Goal: Information Seeking & Learning: Learn about a topic

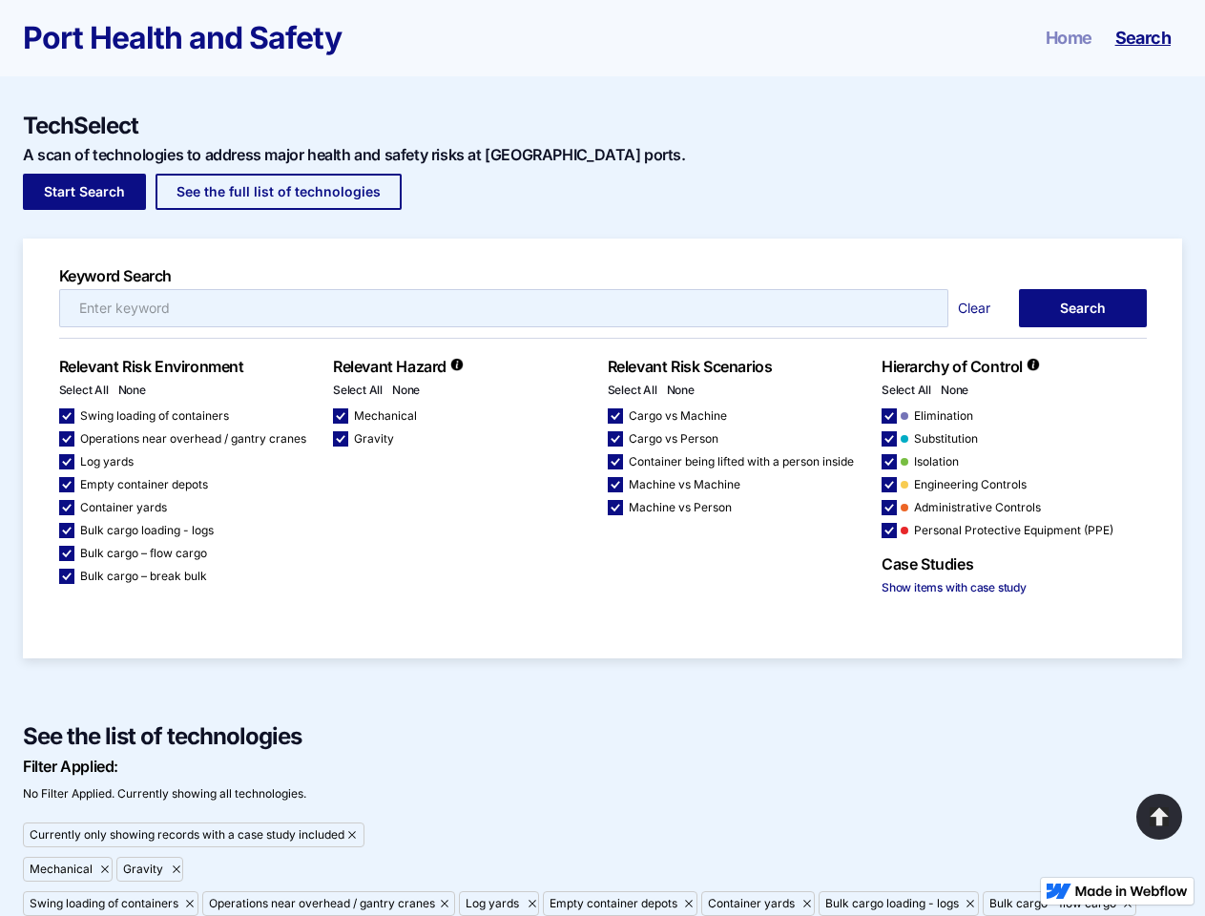
checkbox input "false"
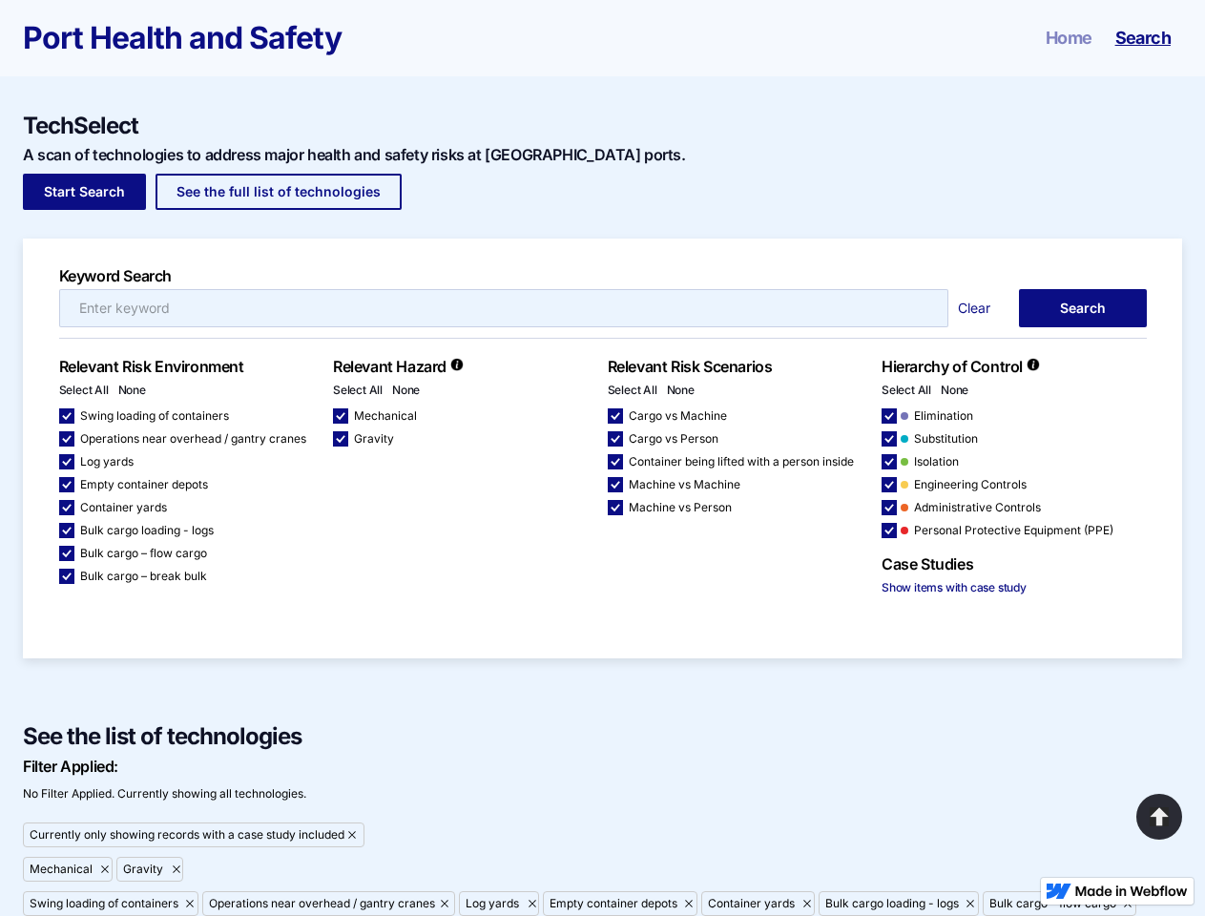
checkbox input "false"
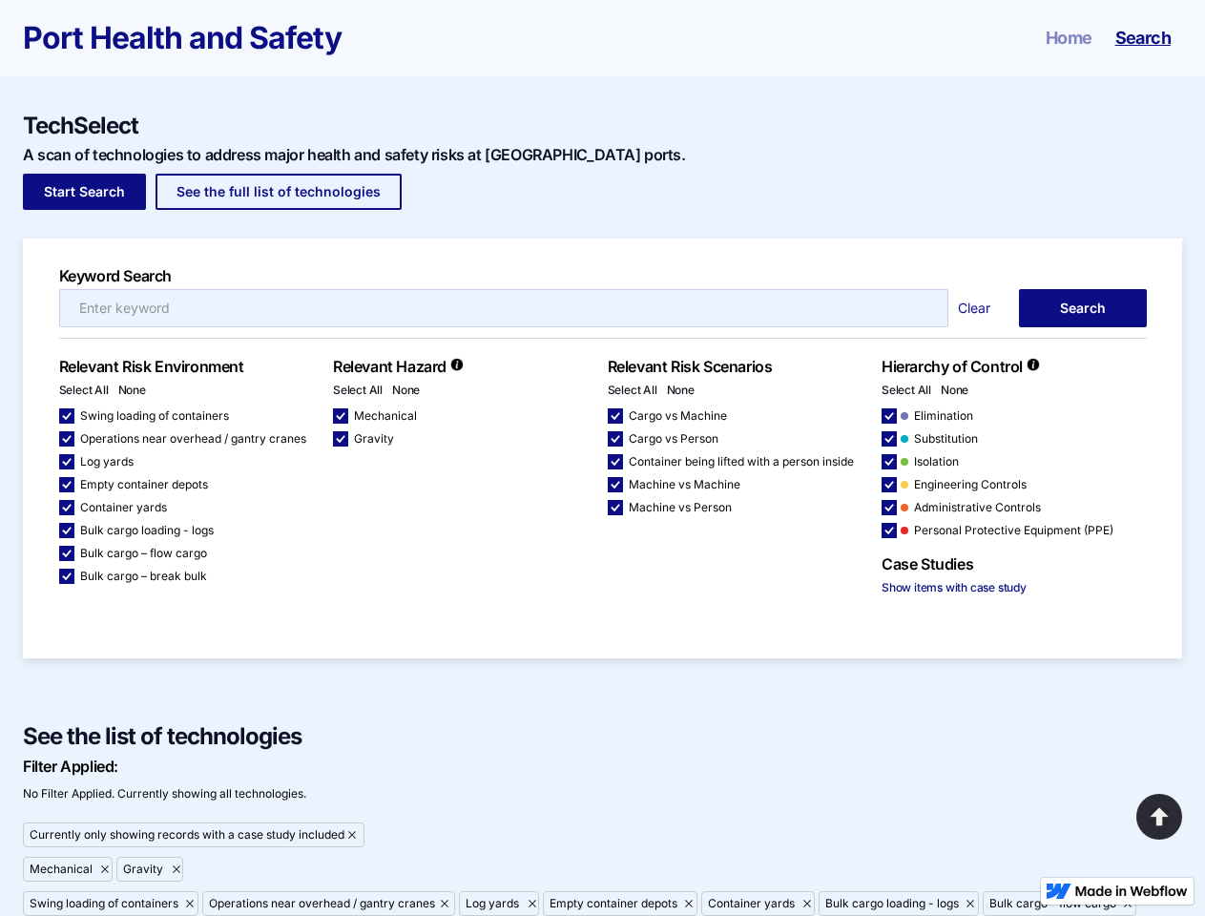
checkbox input "false"
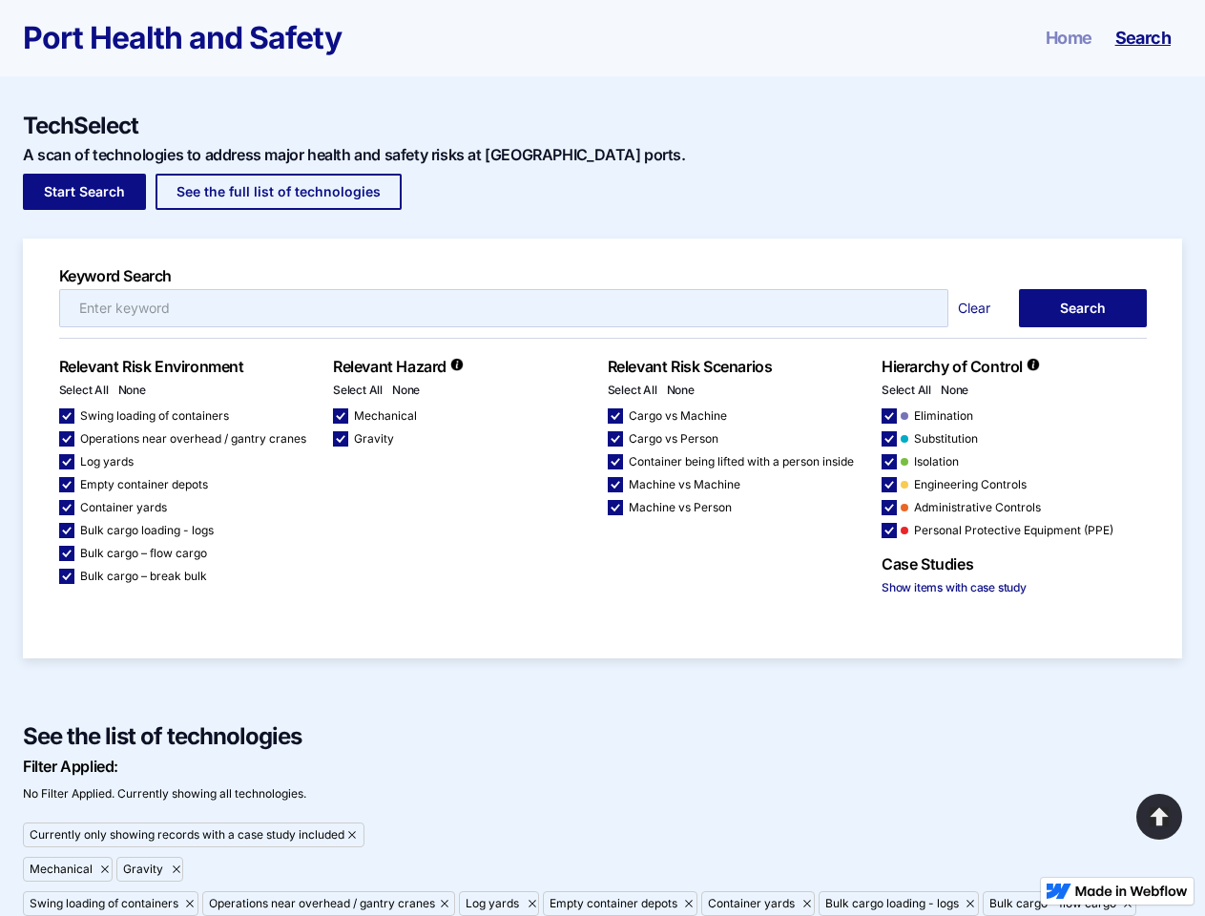
checkbox input "false"
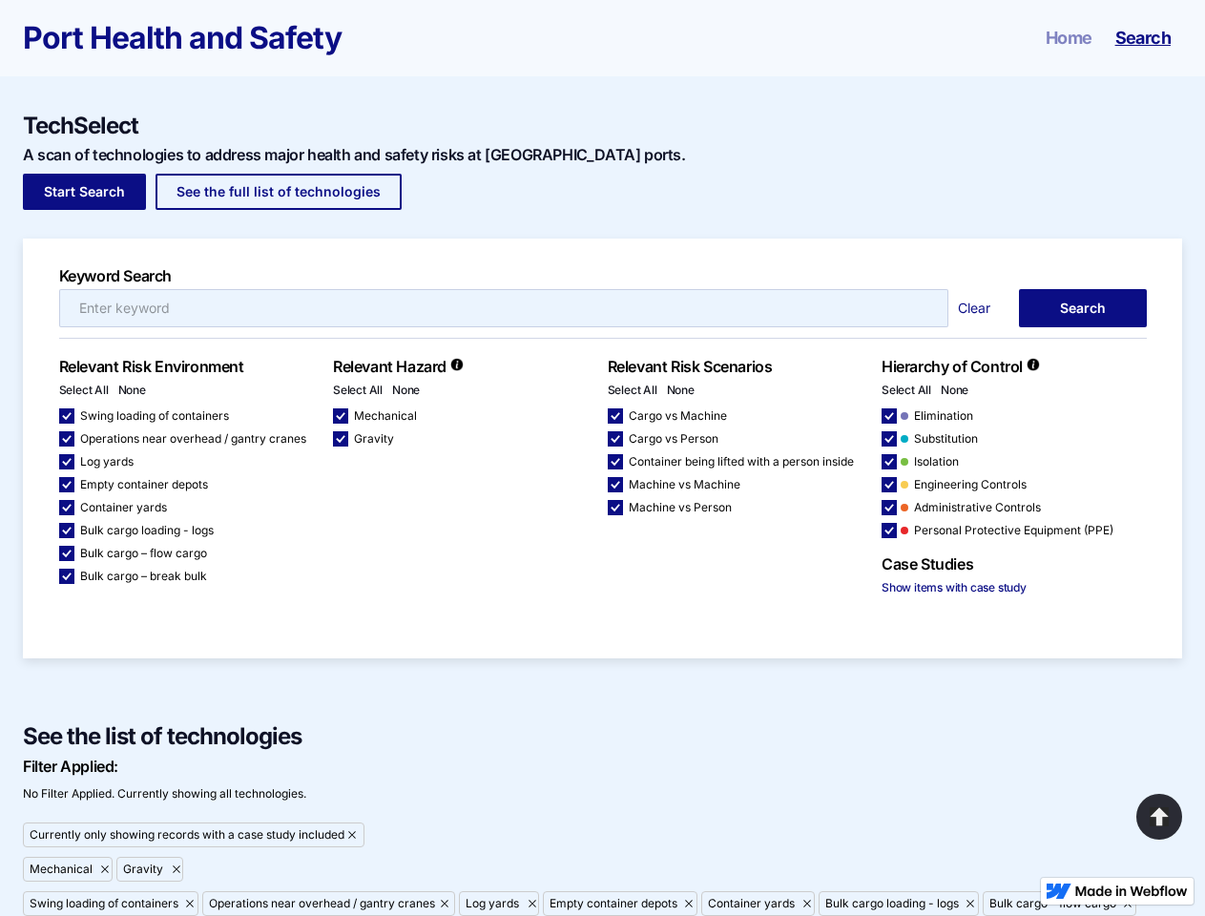
checkbox input "false"
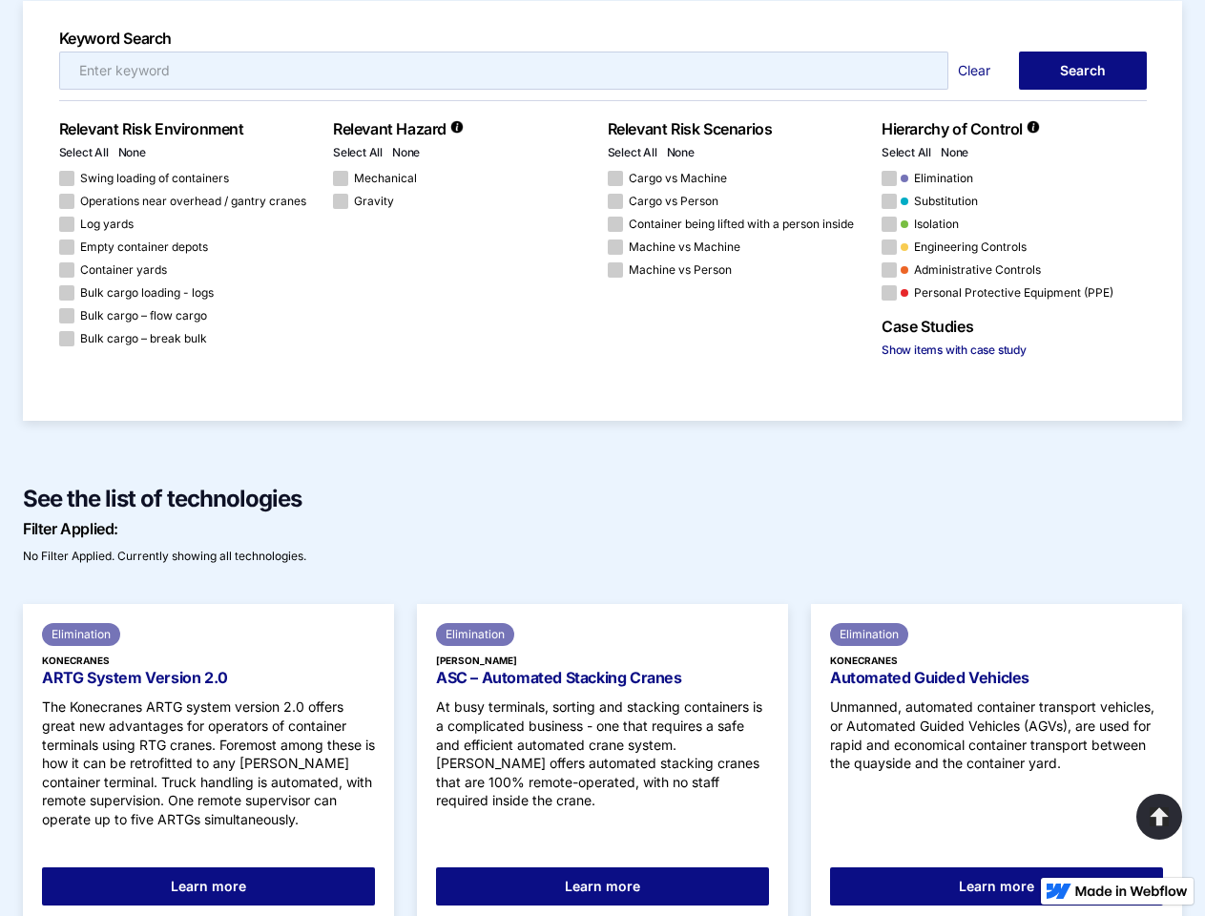
scroll to position [238, 0]
click at [979, 71] on link "Clear" at bounding box center [978, 70] width 61 height 19
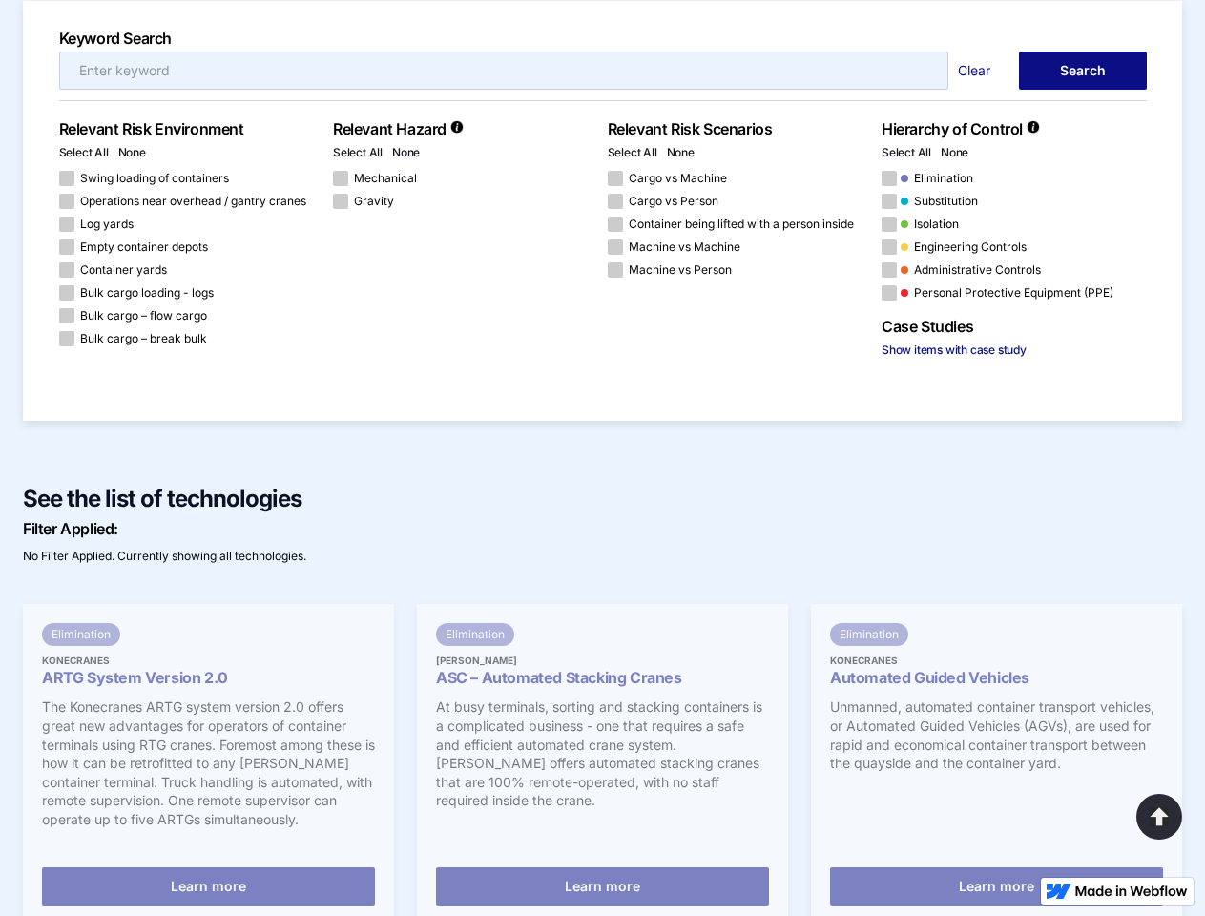
click at [84, 152] on link "Select All" at bounding box center [84, 152] width 50 height 14
checkbox input "true"
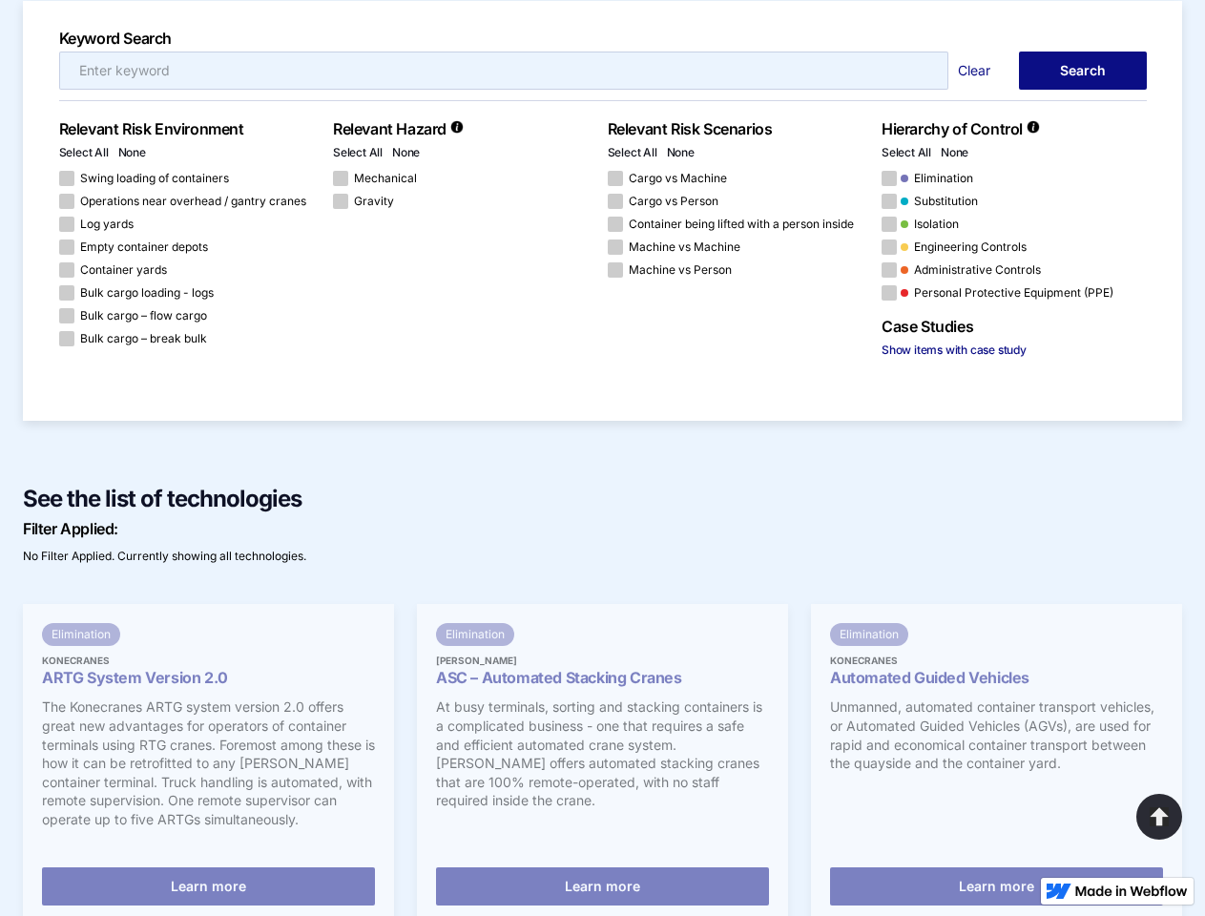
checkbox input "true"
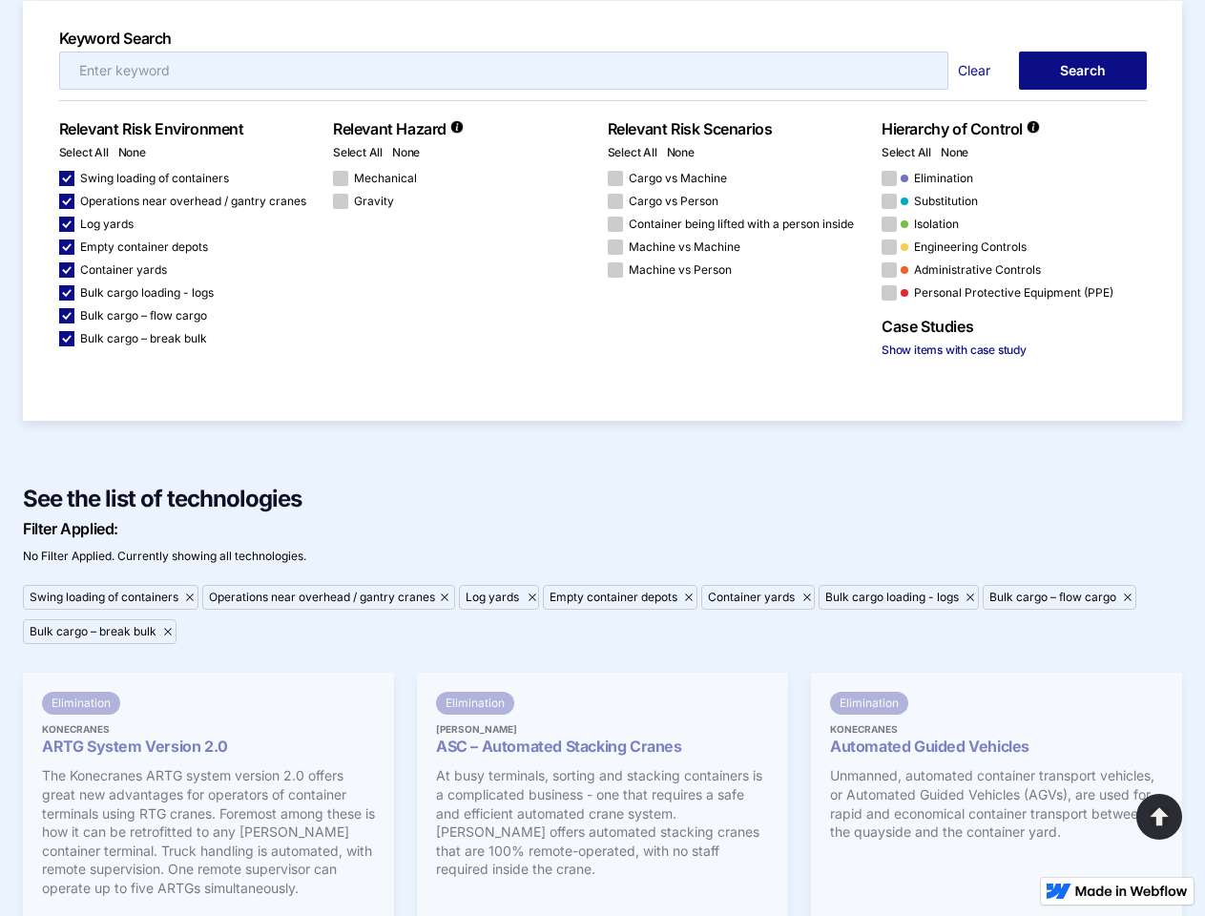
click at [132, 152] on link "None" at bounding box center [132, 152] width 28 height 14
checkbox input "false"
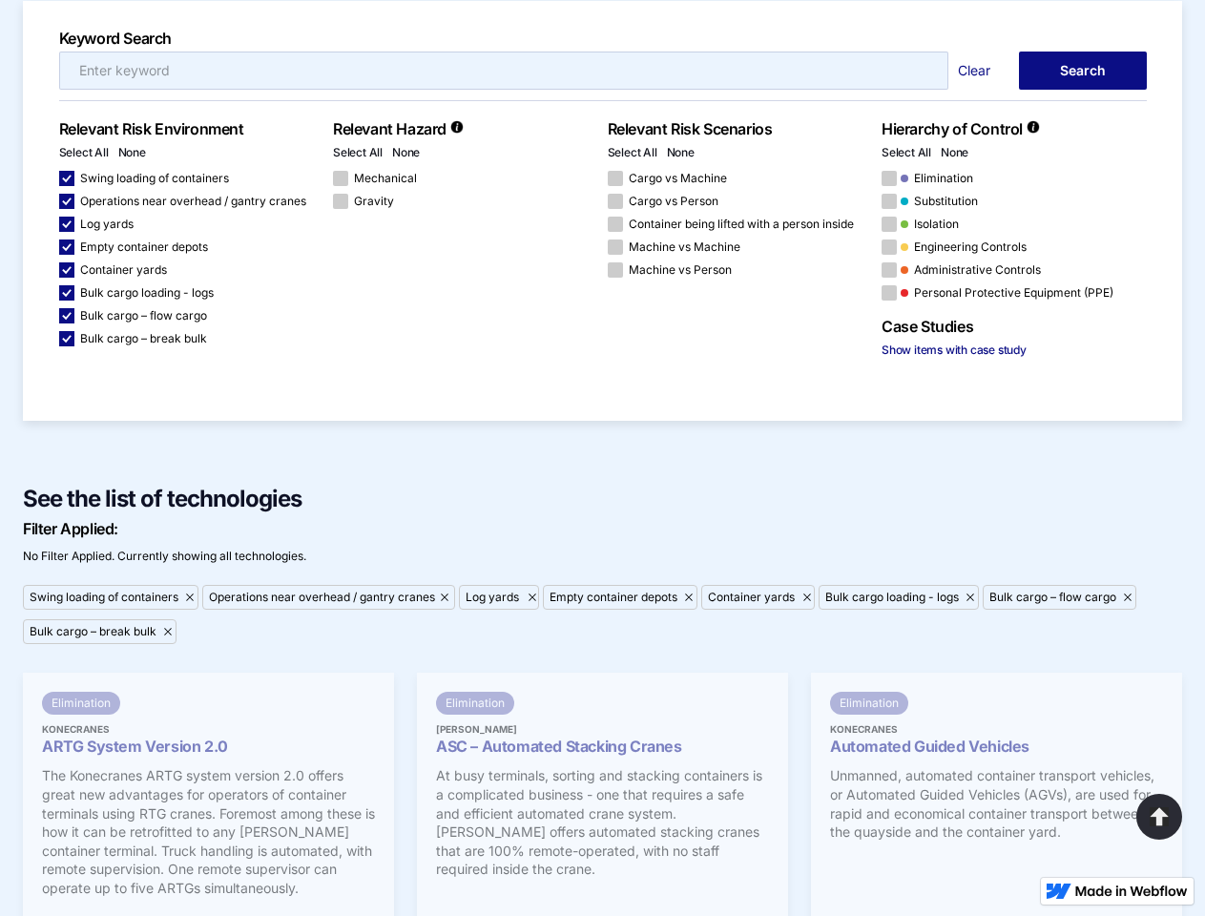
checkbox input "false"
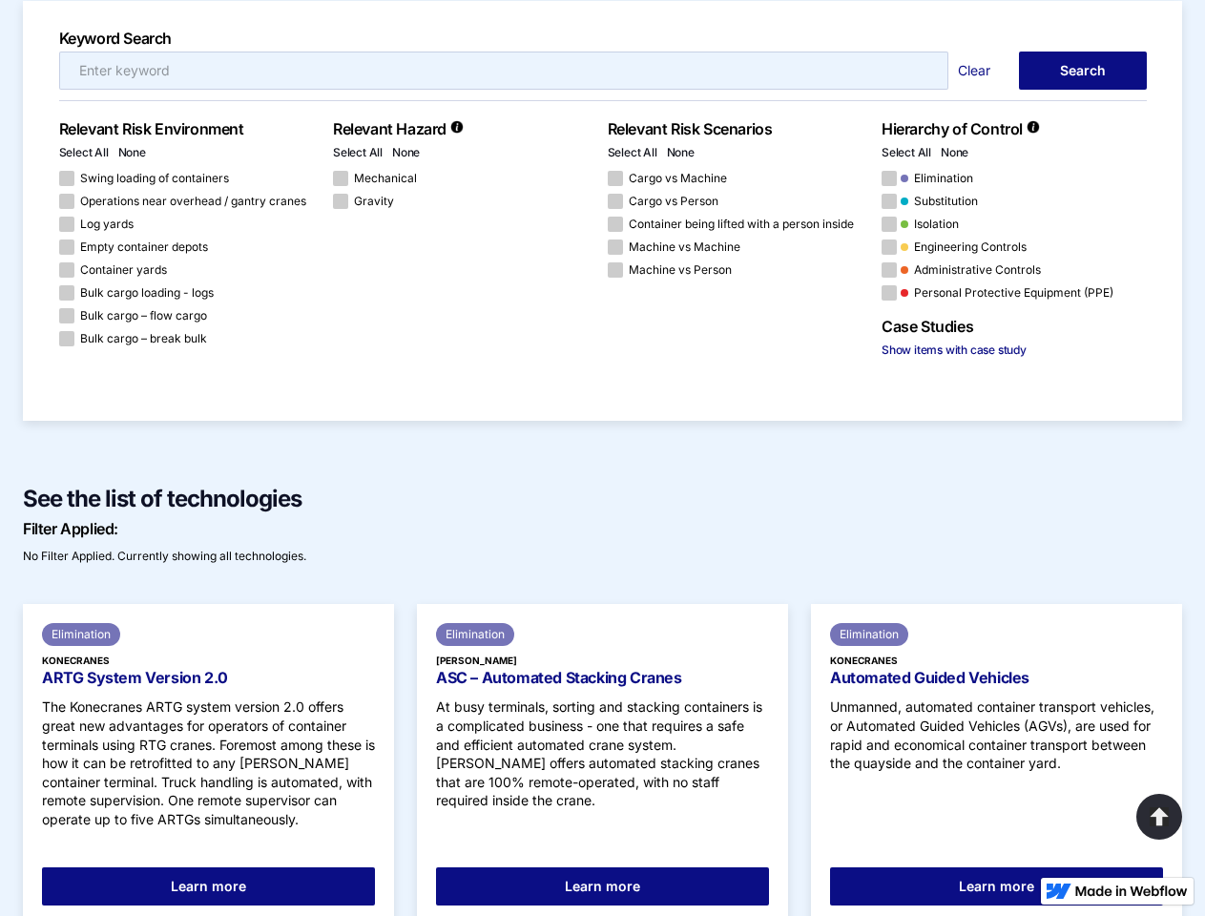
click at [358, 152] on link "Select All" at bounding box center [358, 152] width 50 height 14
checkbox input "true"
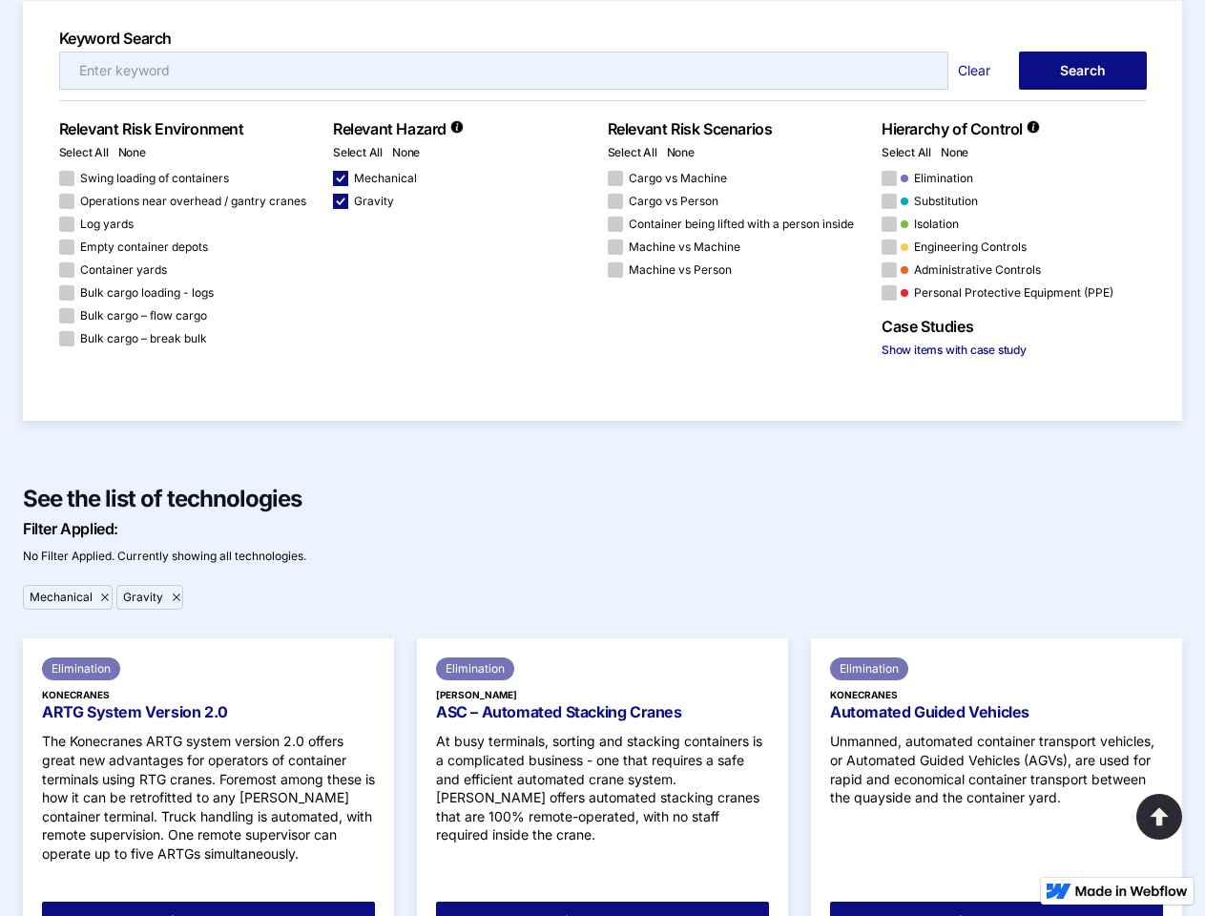
click at [406, 152] on link "None" at bounding box center [406, 152] width 28 height 14
checkbox input "false"
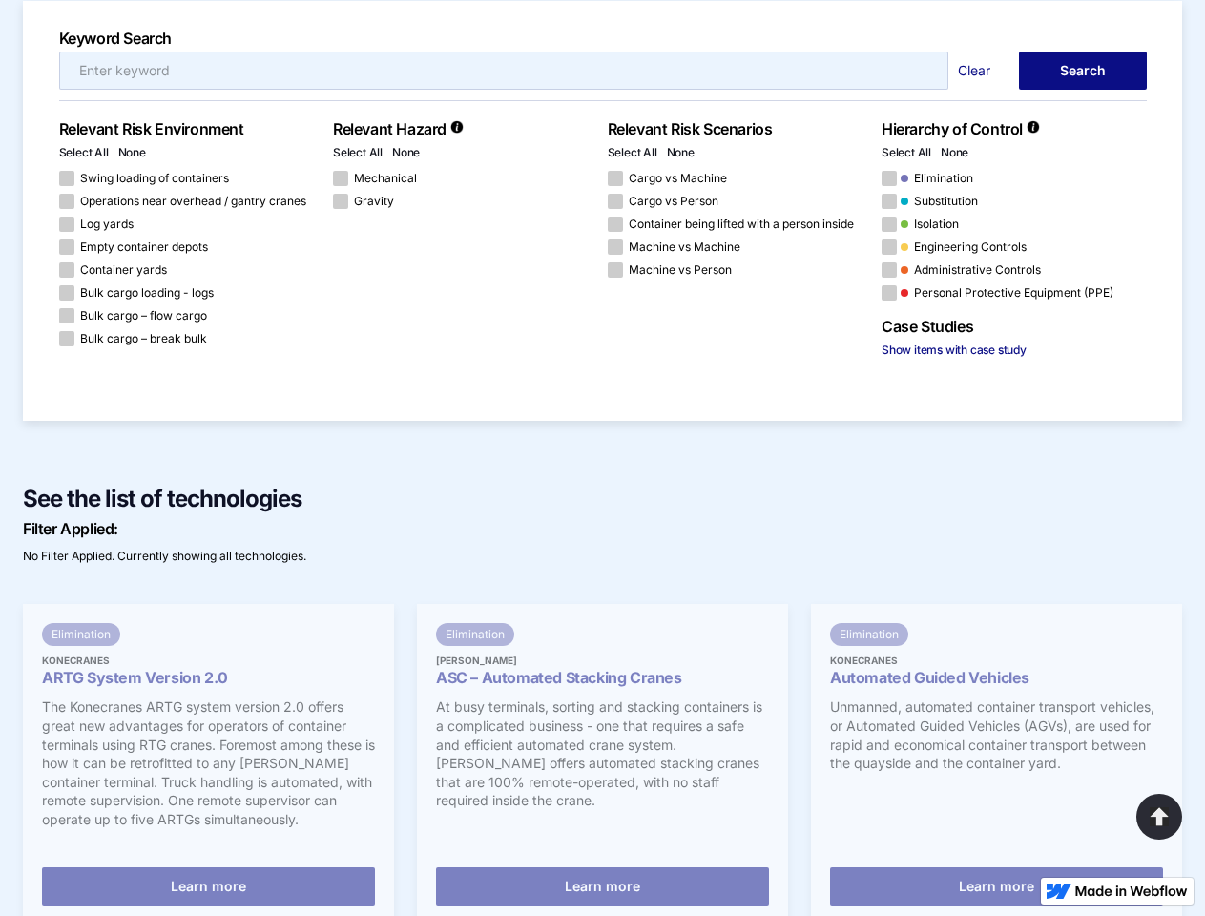
click at [633, 152] on link "Select All" at bounding box center [633, 152] width 50 height 14
checkbox input "true"
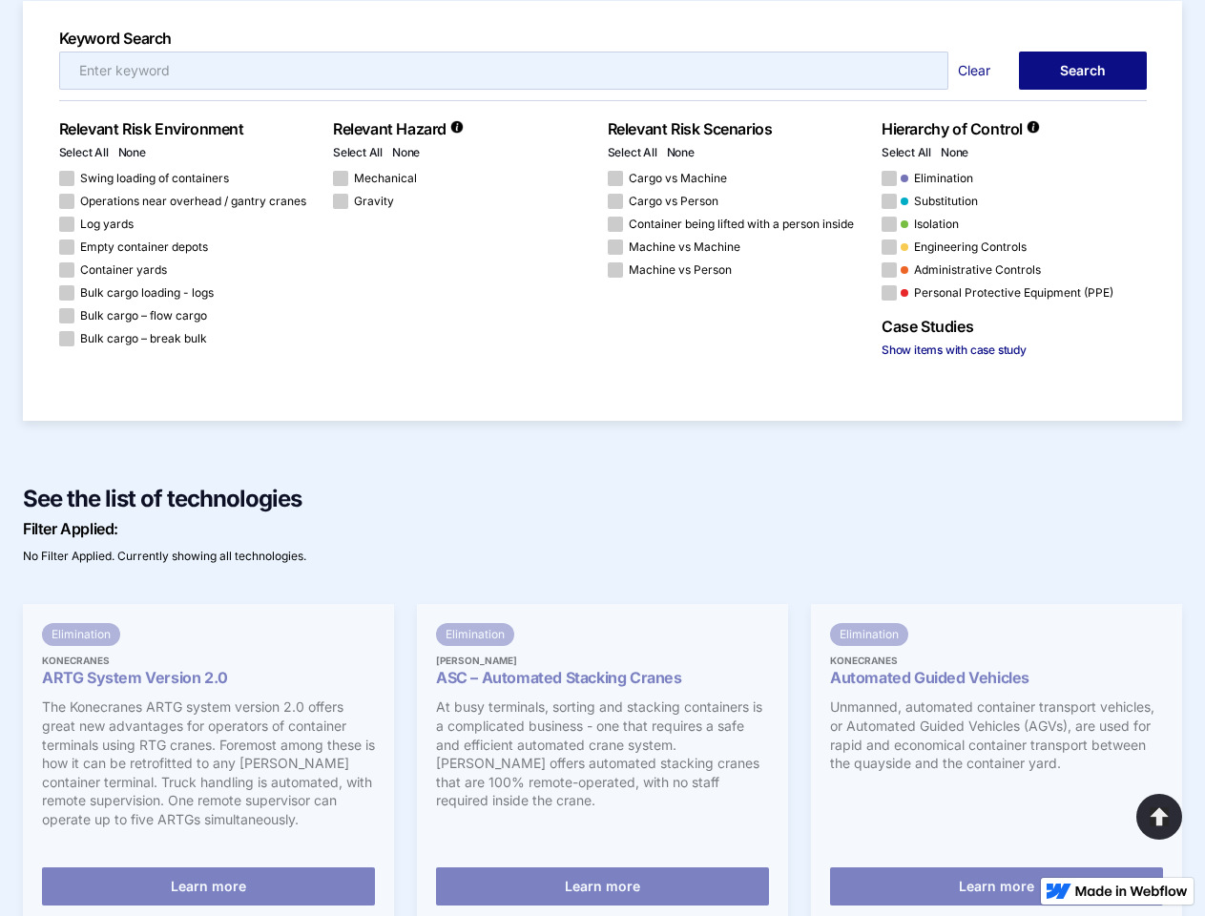
checkbox input "true"
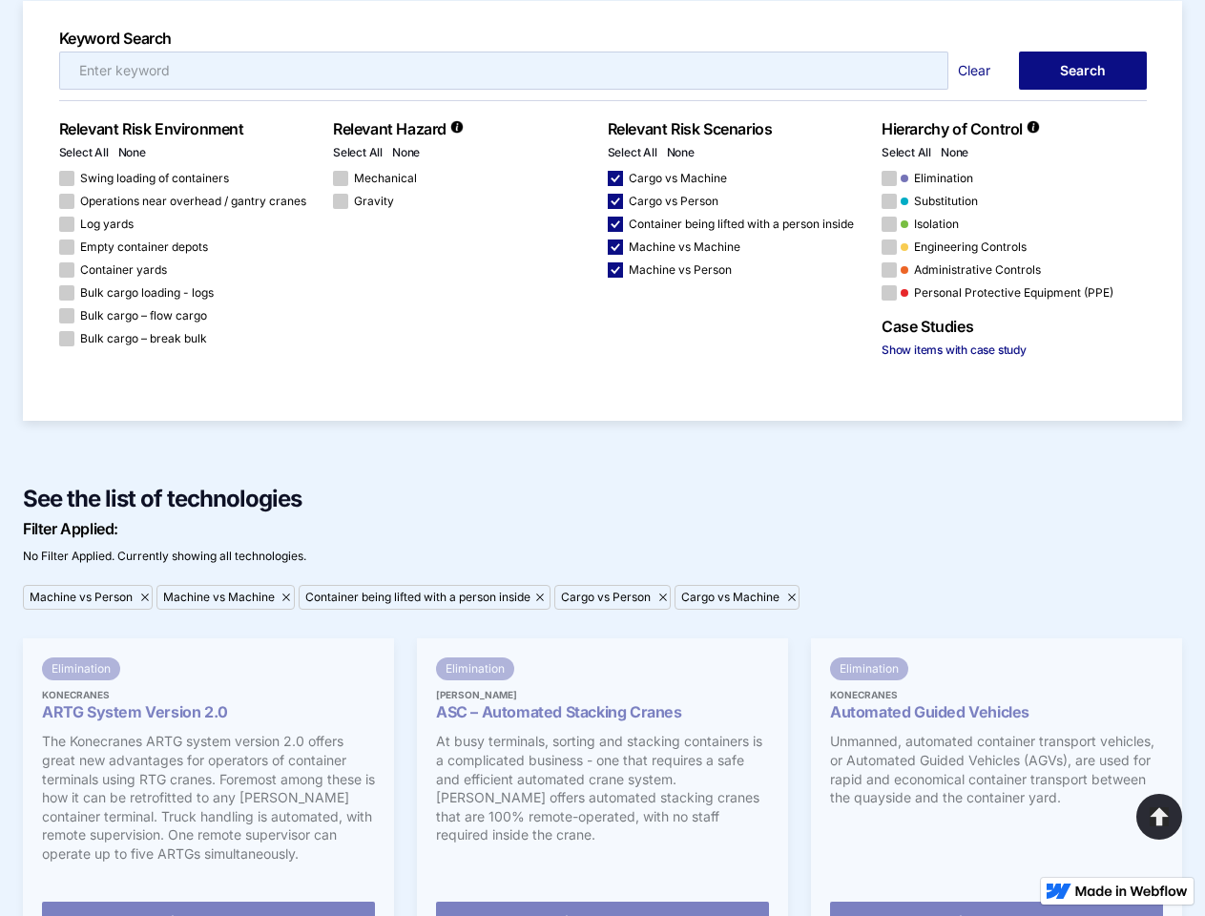
click at [680, 152] on link "None" at bounding box center [681, 152] width 28 height 14
checkbox input "false"
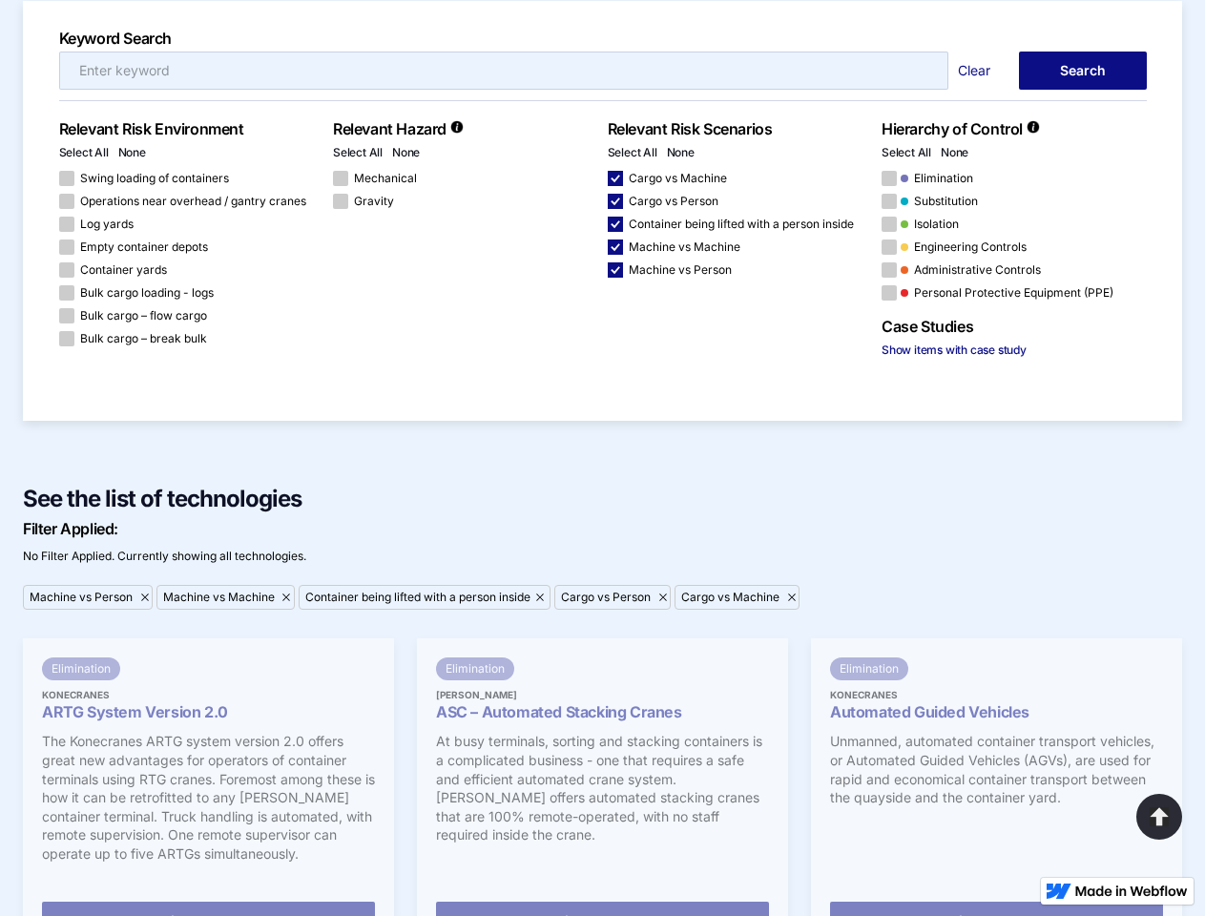
checkbox input "false"
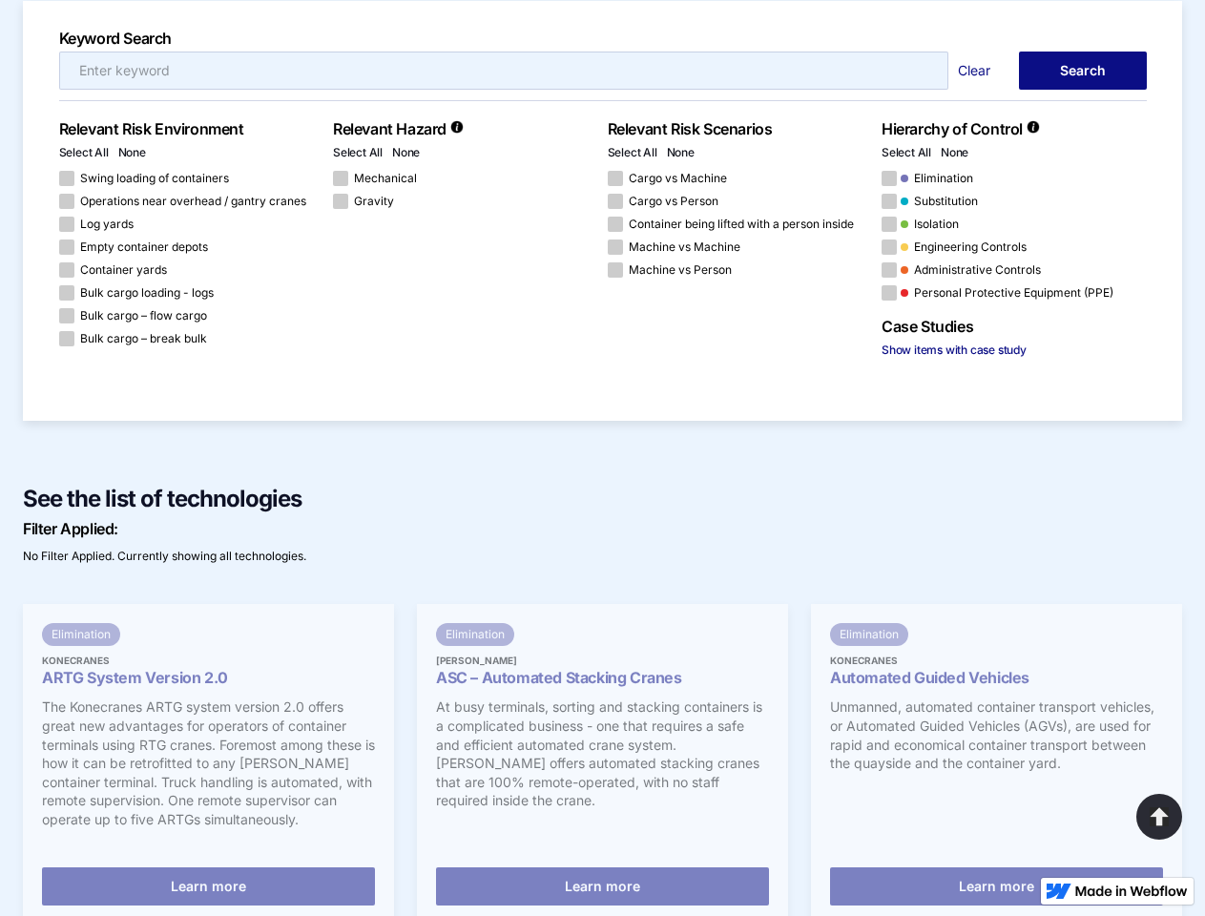
click at [907, 152] on link "Select All" at bounding box center [907, 152] width 50 height 14
checkbox input "true"
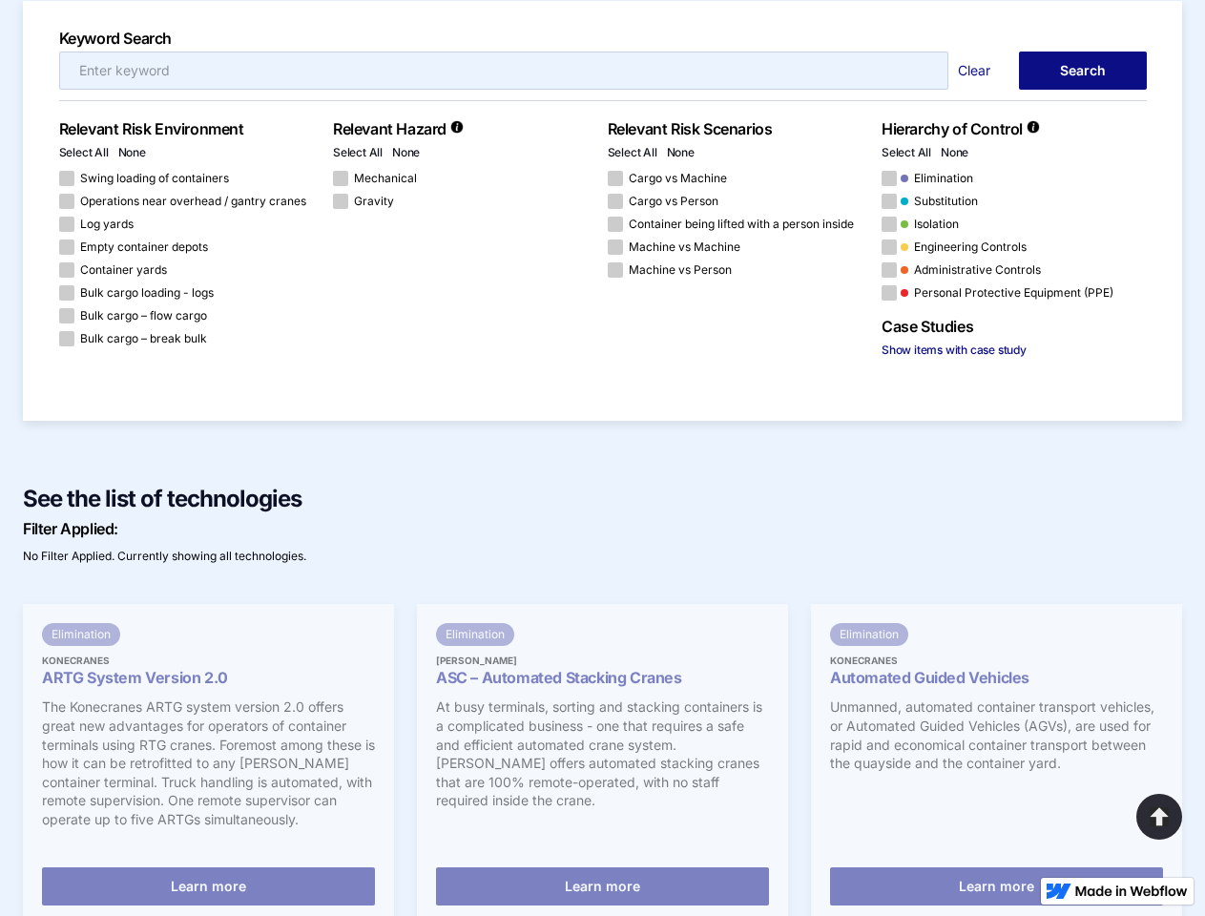
checkbox input "true"
click at [954, 152] on link "None" at bounding box center [955, 152] width 28 height 14
checkbox input "false"
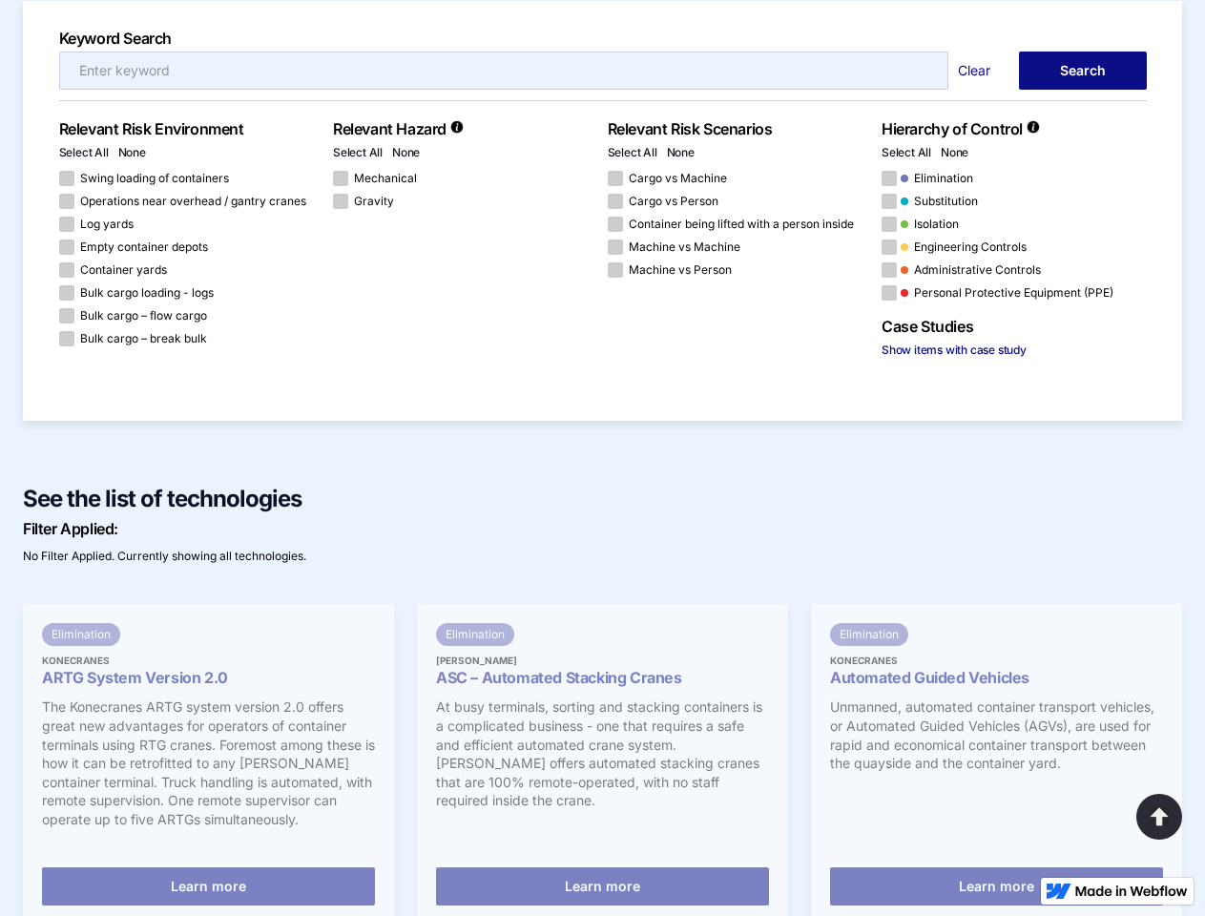
checkbox input "false"
click at [954, 349] on link "Show items with case study" at bounding box center [954, 350] width 145 height 14
